Goal: Contribute content

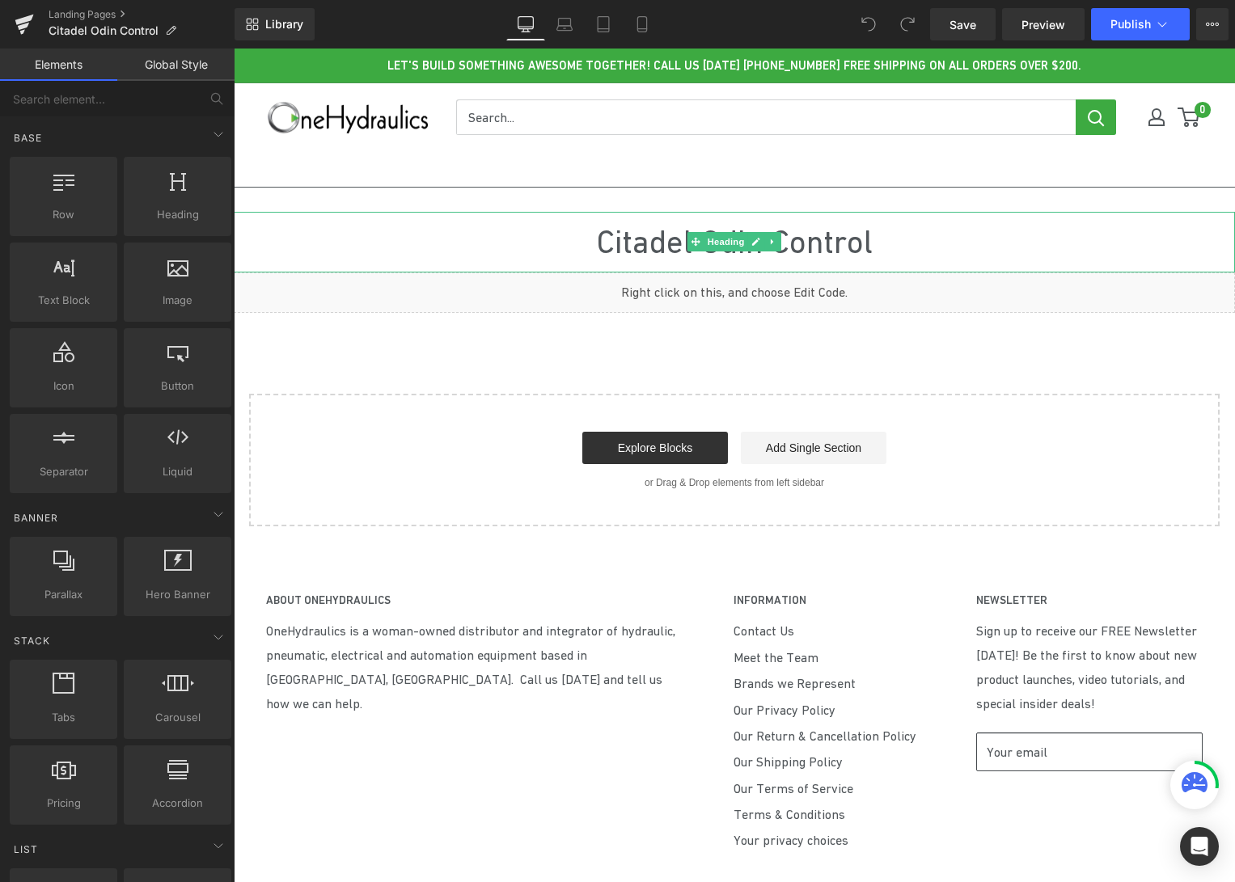
click at [657, 235] on h1 "Citadel Odin Control" at bounding box center [734, 242] width 1001 height 61
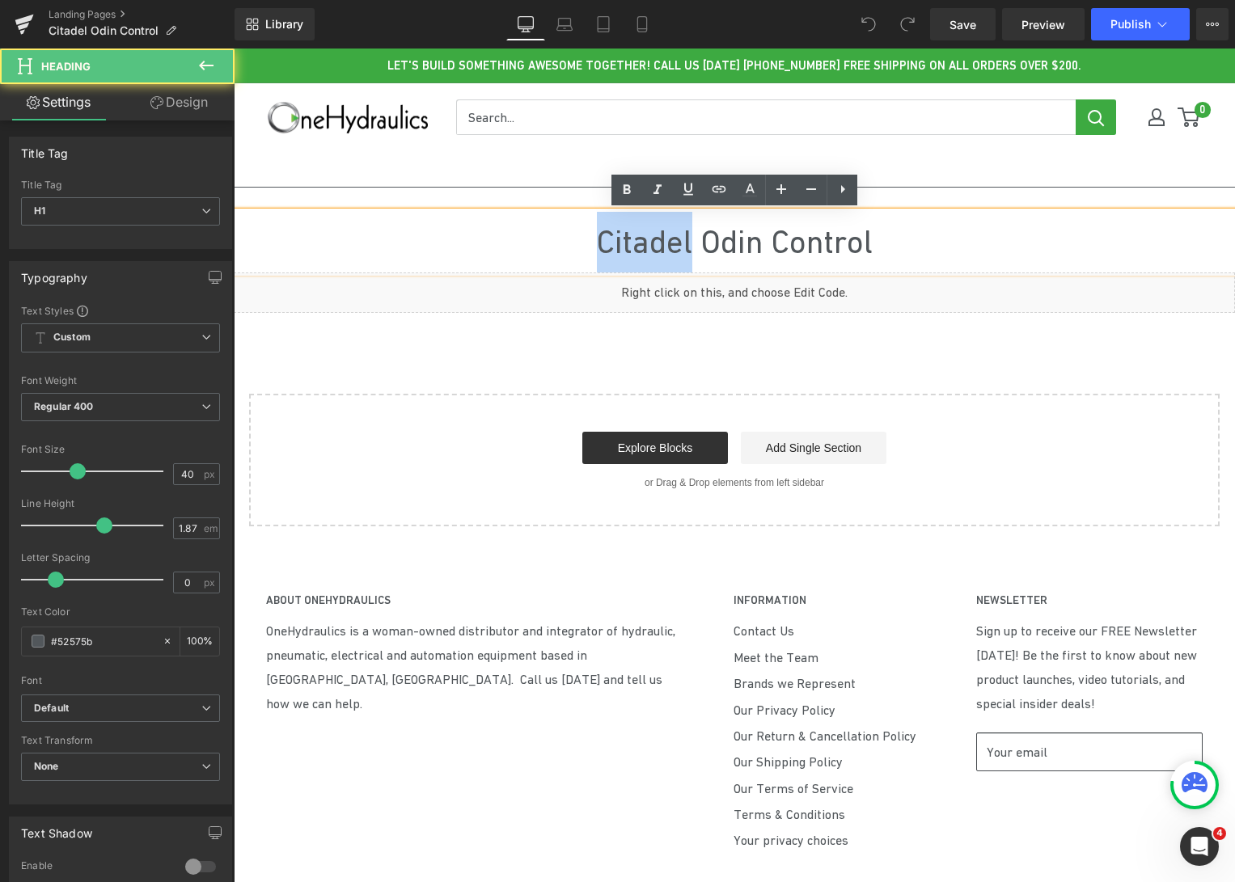
drag, startPoint x: 687, startPoint y: 243, endPoint x: 589, endPoint y: 242, distance: 97.9
click at [589, 242] on h1 "Citadel Odin Control" at bounding box center [734, 242] width 1001 height 61
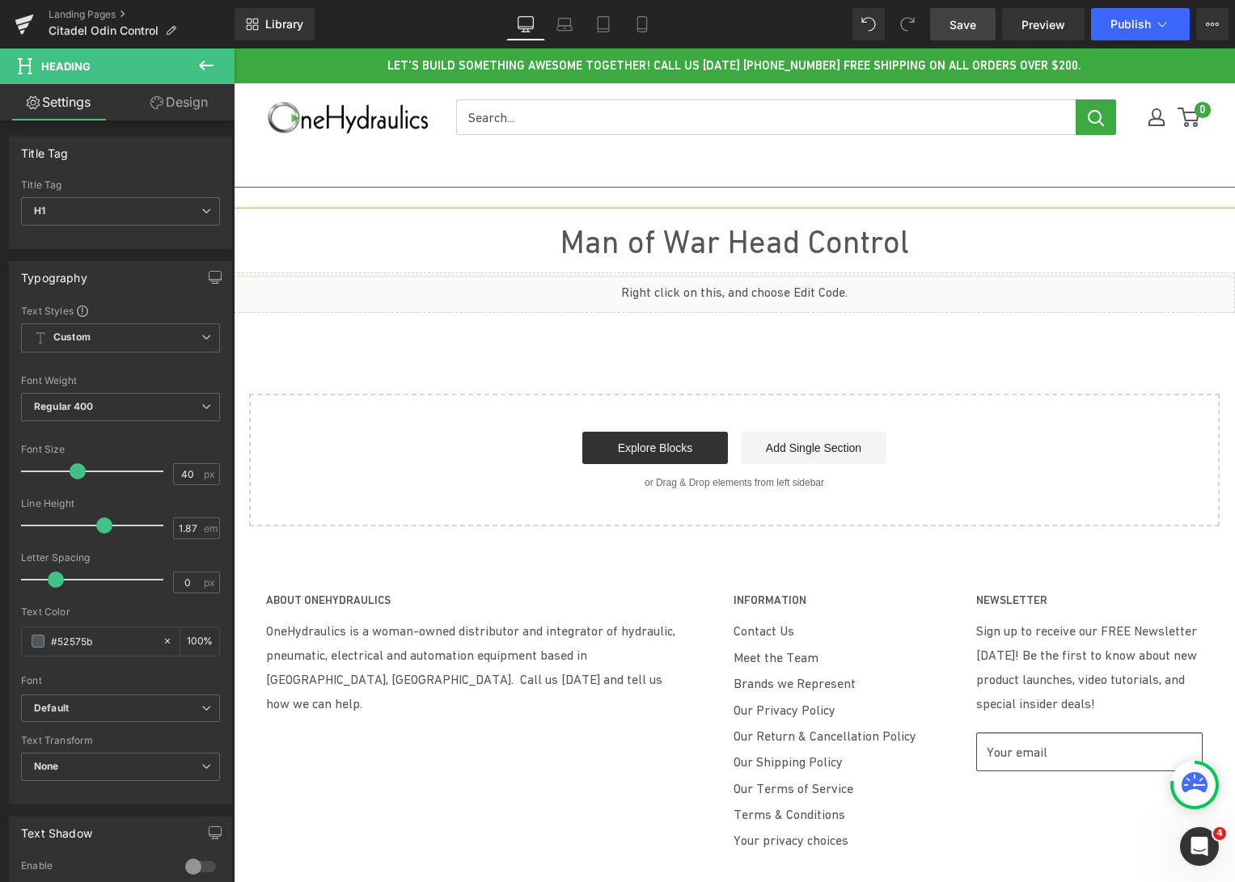
click at [966, 32] on span "Save" at bounding box center [963, 24] width 27 height 17
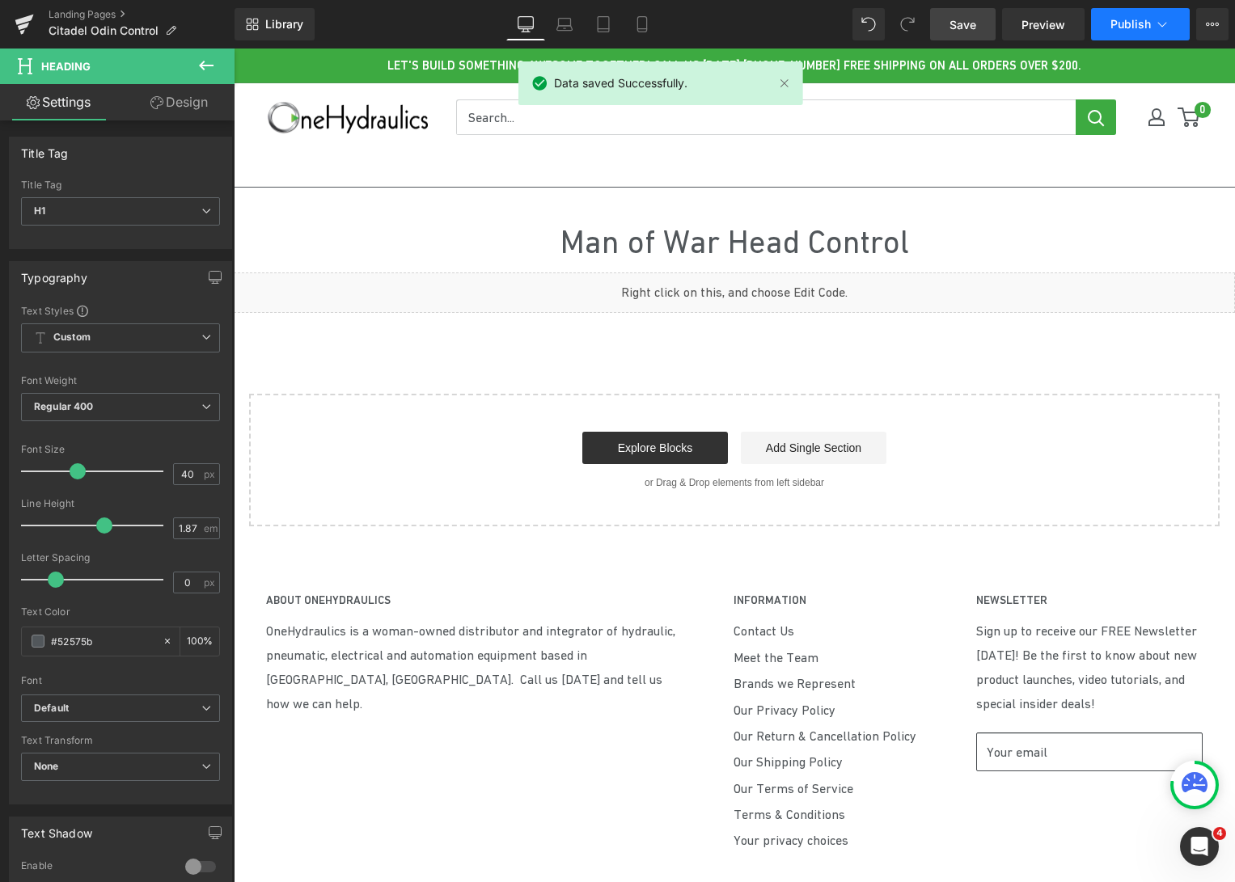
click at [1113, 29] on span "Publish" at bounding box center [1131, 24] width 40 height 13
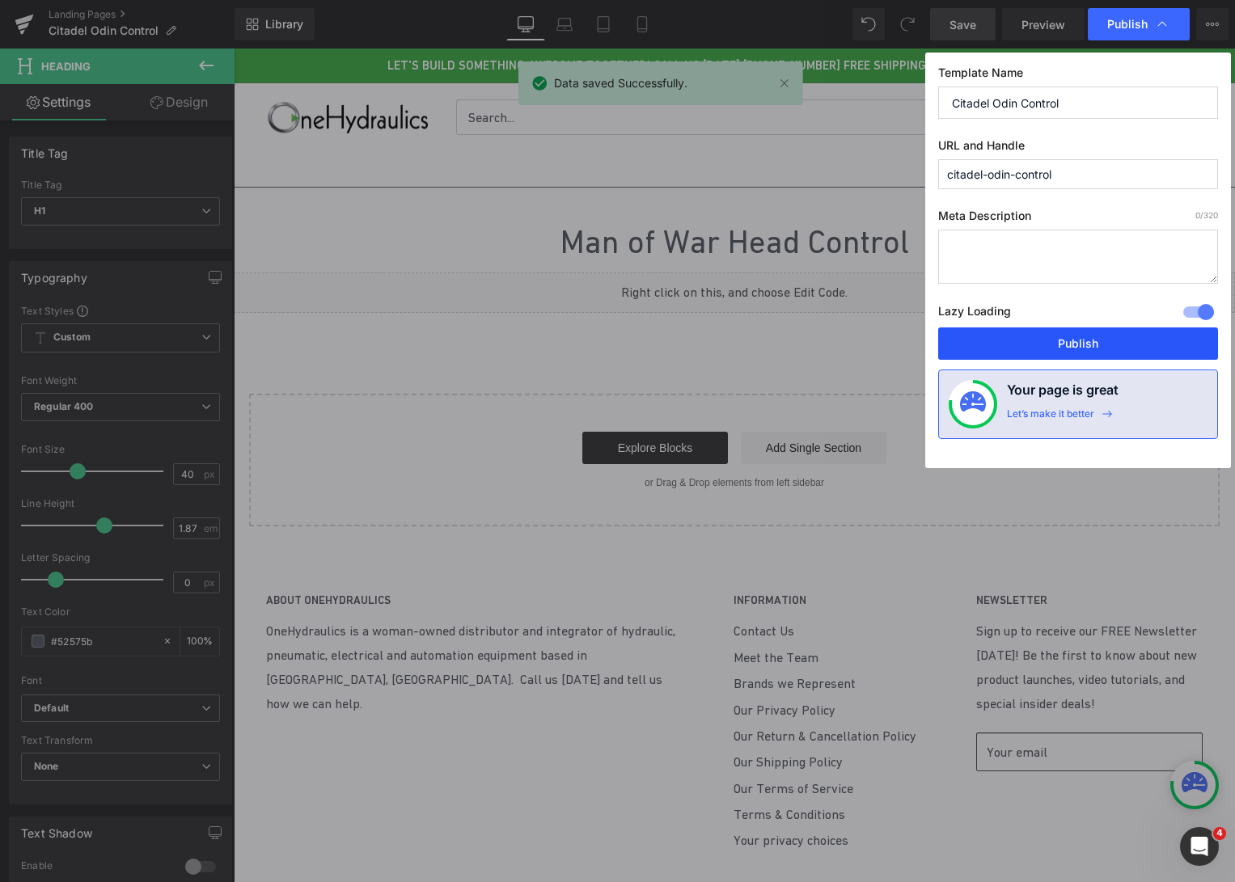
click at [1045, 349] on button "Publish" at bounding box center [1078, 344] width 280 height 32
